Goal: Information Seeking & Learning: Understand process/instructions

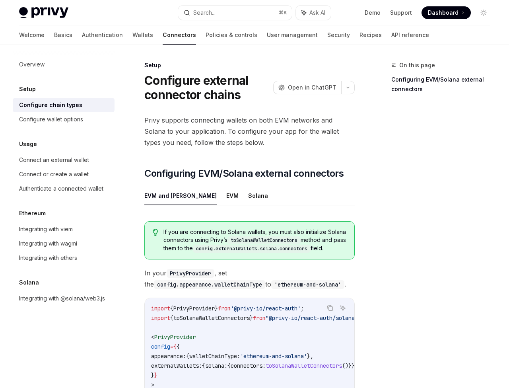
click at [222, 123] on span "Privy supports connecting wallets on both EVM networks and Solana to your appli…" at bounding box center [249, 131] width 211 height 33
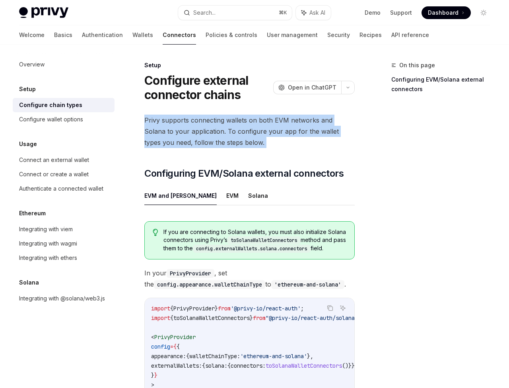
click at [222, 123] on span "Privy supports connecting wallets on both EVM networks and Solana to your appli…" at bounding box center [249, 131] width 211 height 33
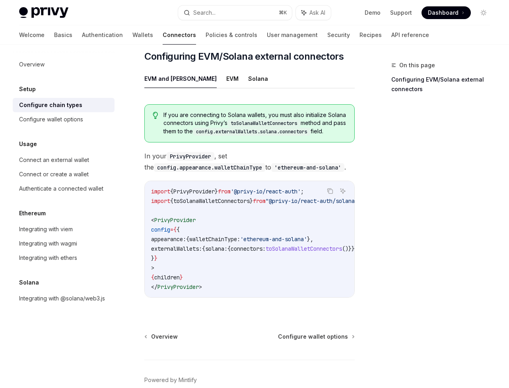
scroll to position [118, 0]
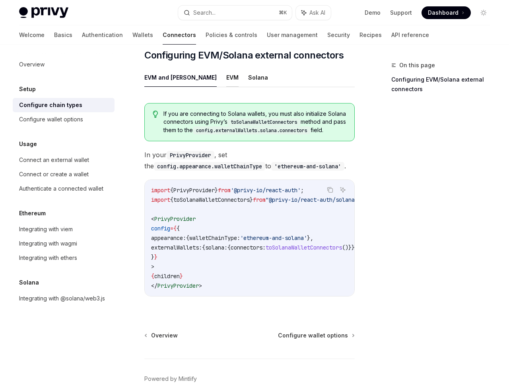
click at [226, 83] on button "EVM" at bounding box center [232, 77] width 12 height 19
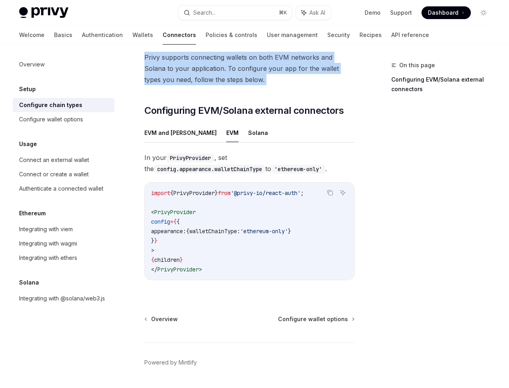
scroll to position [63, 0]
click at [49, 232] on div "Integrating with viem" at bounding box center [46, 229] width 54 height 10
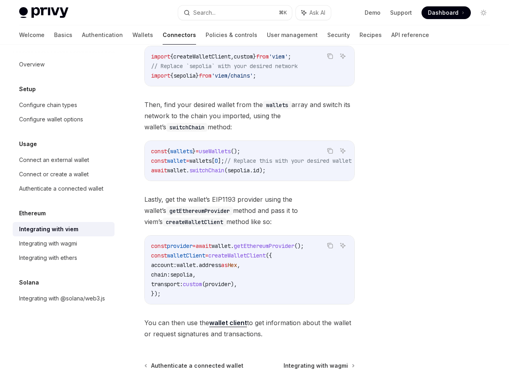
scroll to position [145, 0]
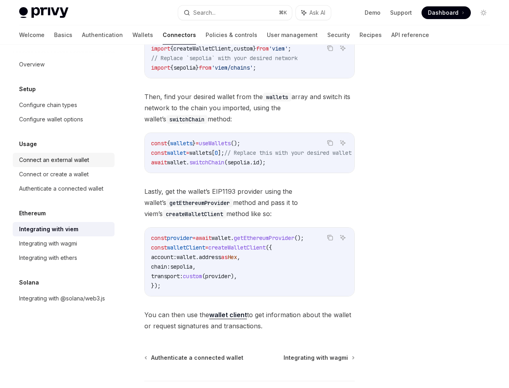
click at [53, 155] on link "Connect an external wallet" at bounding box center [64, 160] width 102 height 14
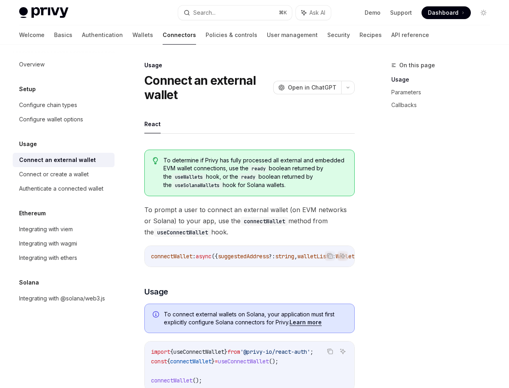
click at [163, 36] on link "Connectors" at bounding box center [179, 34] width 33 height 19
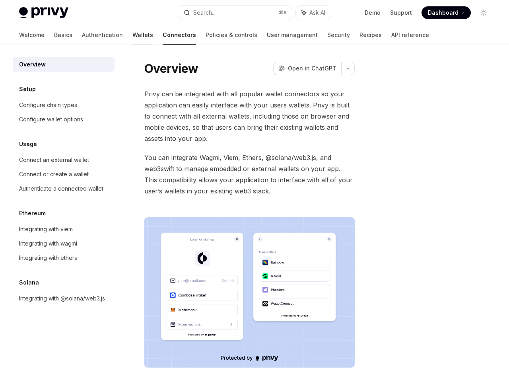
click at [133, 35] on link "Wallets" at bounding box center [143, 34] width 21 height 19
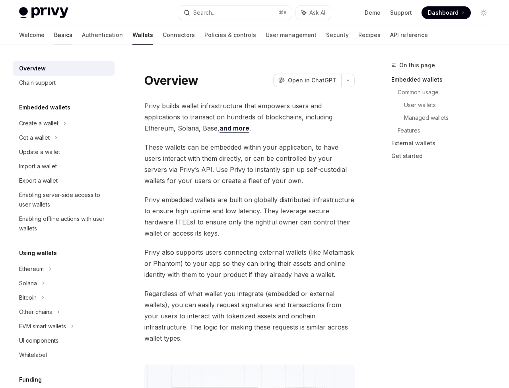
click at [54, 36] on link "Basics" at bounding box center [63, 34] width 18 height 19
type textarea "*"
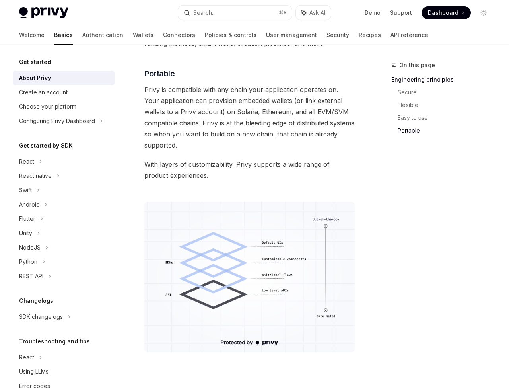
scroll to position [720, 0]
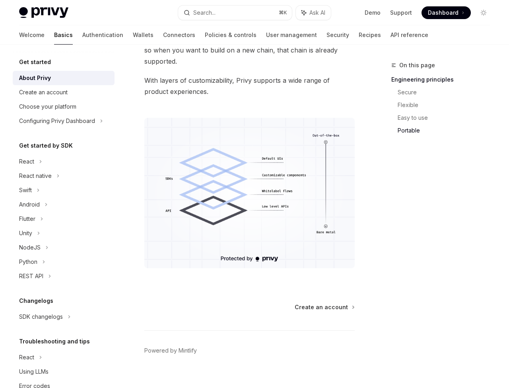
click at [273, 242] on img at bounding box center [249, 193] width 211 height 150
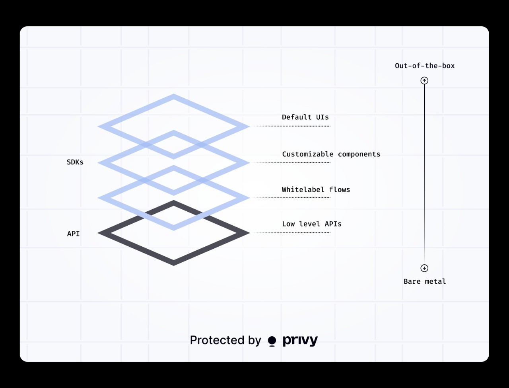
click at [273, 242] on img at bounding box center [255, 194] width 470 height 336
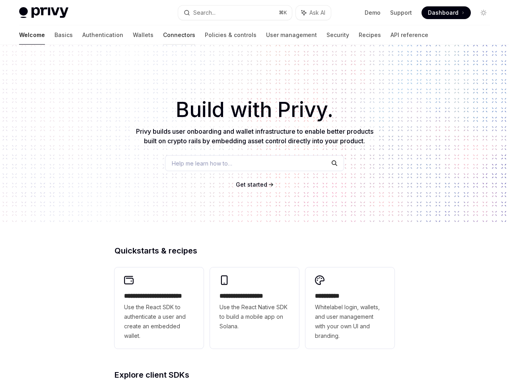
click at [163, 36] on link "Connectors" at bounding box center [179, 34] width 32 height 19
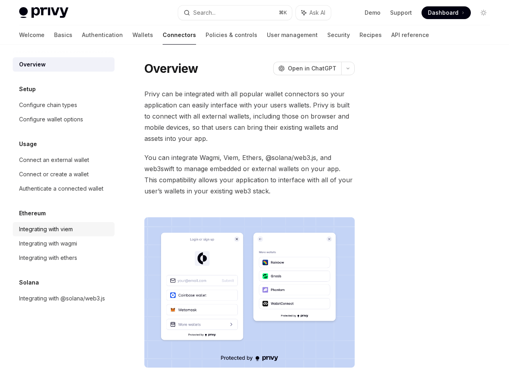
click at [51, 227] on div "Integrating with viem" at bounding box center [46, 229] width 54 height 10
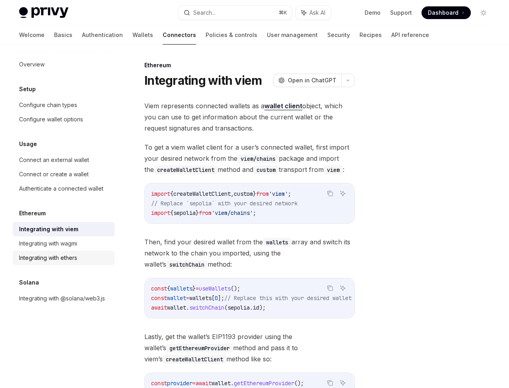
click at [52, 252] on link "Integrating with ethers" at bounding box center [64, 258] width 102 height 14
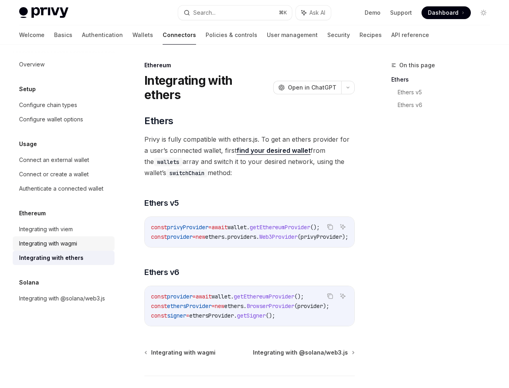
click at [52, 247] on div "Integrating with wagmi" at bounding box center [48, 244] width 58 height 10
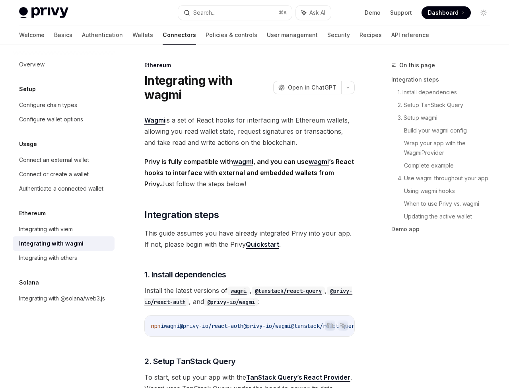
type textarea "*"
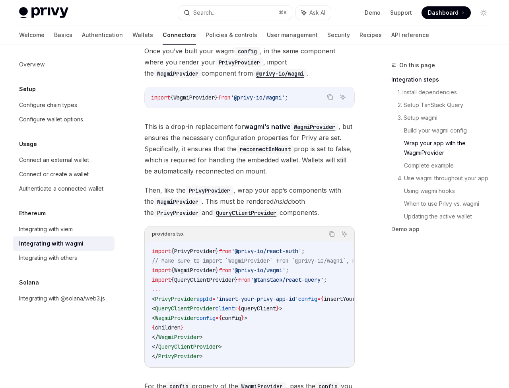
scroll to position [1200, 0]
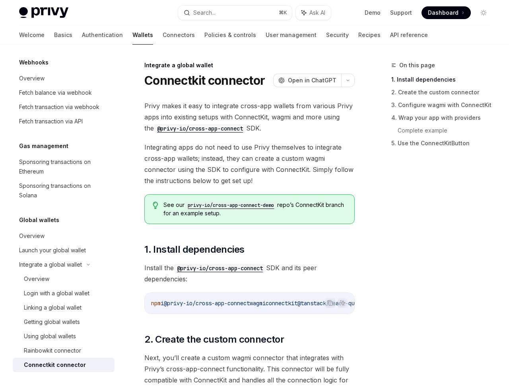
click at [230, 207] on code "privy-io/cross-app-connect-demo" at bounding box center [231, 205] width 93 height 8
click at [221, 82] on h1 "Connectkit connector" at bounding box center [204, 80] width 121 height 14
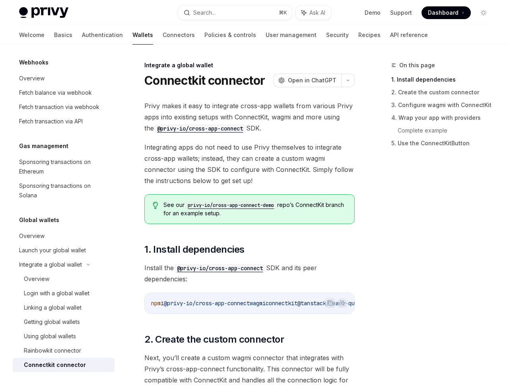
click at [209, 105] on span "Privy makes it easy to integrate cross-app wallets from various Privy apps into…" at bounding box center [249, 116] width 211 height 33
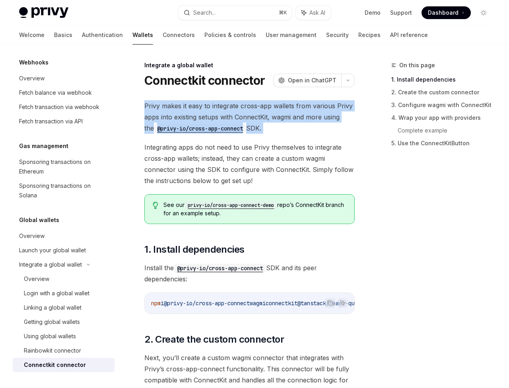
click at [209, 105] on span "Privy makes it easy to integrate cross-app wallets from various Privy apps into…" at bounding box center [249, 116] width 211 height 33
click at [228, 105] on span "Privy makes it easy to integrate cross-app wallets from various Privy apps into…" at bounding box center [249, 116] width 211 height 33
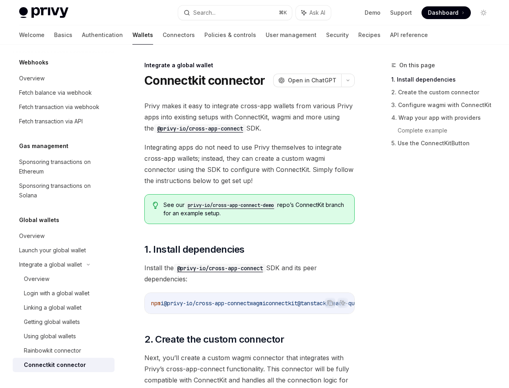
click at [252, 117] on span "Privy makes it easy to integrate cross-app wallets from various Privy apps into…" at bounding box center [249, 116] width 211 height 33
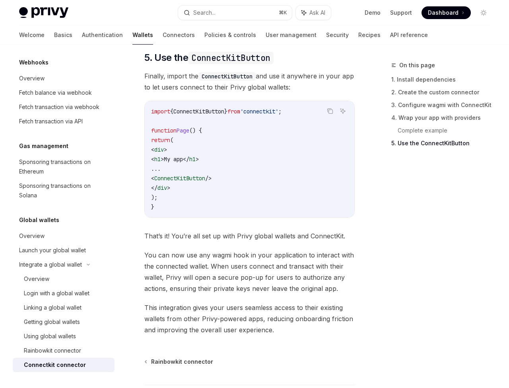
scroll to position [1748, 0]
